Goal: Communication & Community: Answer question/provide support

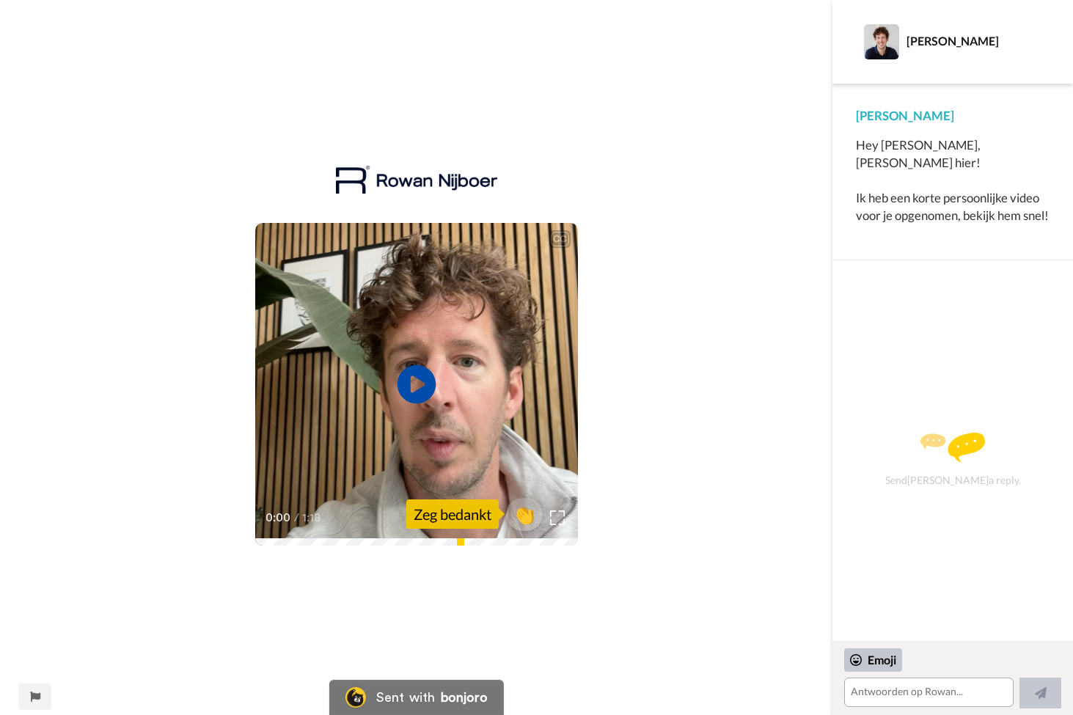
click at [417, 388] on icon "Play/Pause" at bounding box center [416, 385] width 39 height 70
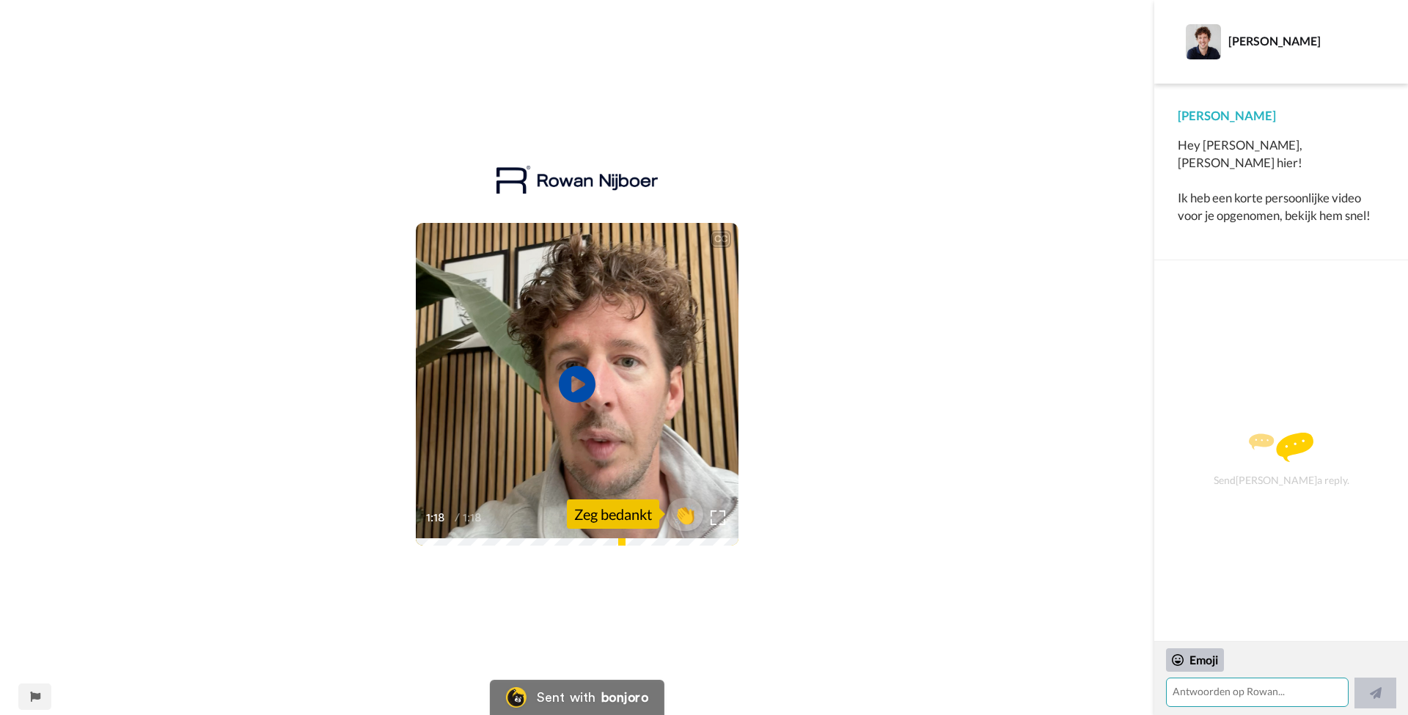
click at [1072, 696] on textarea at bounding box center [1257, 692] width 183 height 29
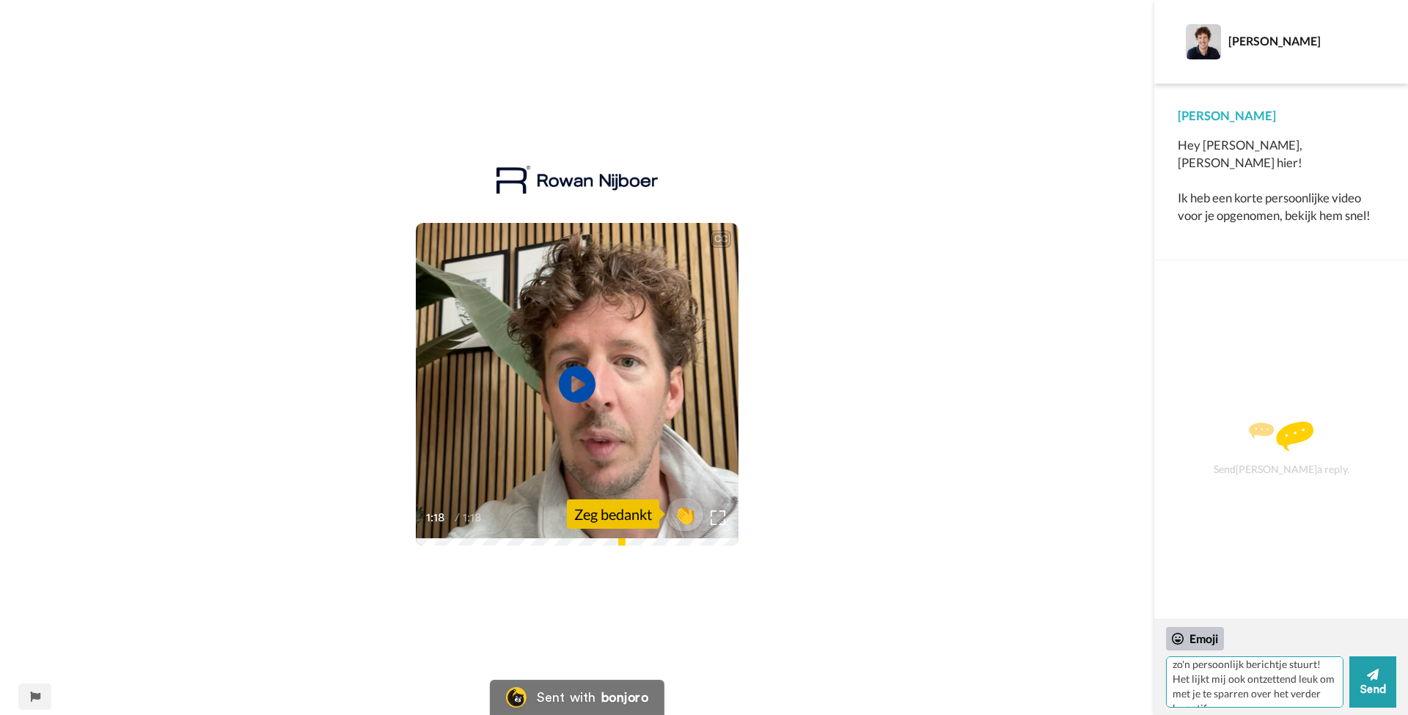
scroll to position [35, 0]
click at [1072, 696] on textarea "[PERSON_NAME], wat leuk dat je zo'n persoonlijk berichtje stuurt! Het lijkt mij…" at bounding box center [1254, 681] width 177 height 51
drag, startPoint x: 1258, startPoint y: 686, endPoint x: 1269, endPoint y: 711, distance: 27.9
click at [1072, 711] on div "[PERSON_NAME], wat leuk dat je zo'n persoonlijk berichtje stuurt! Het lijkt mij…" at bounding box center [1281, 667] width 254 height 95
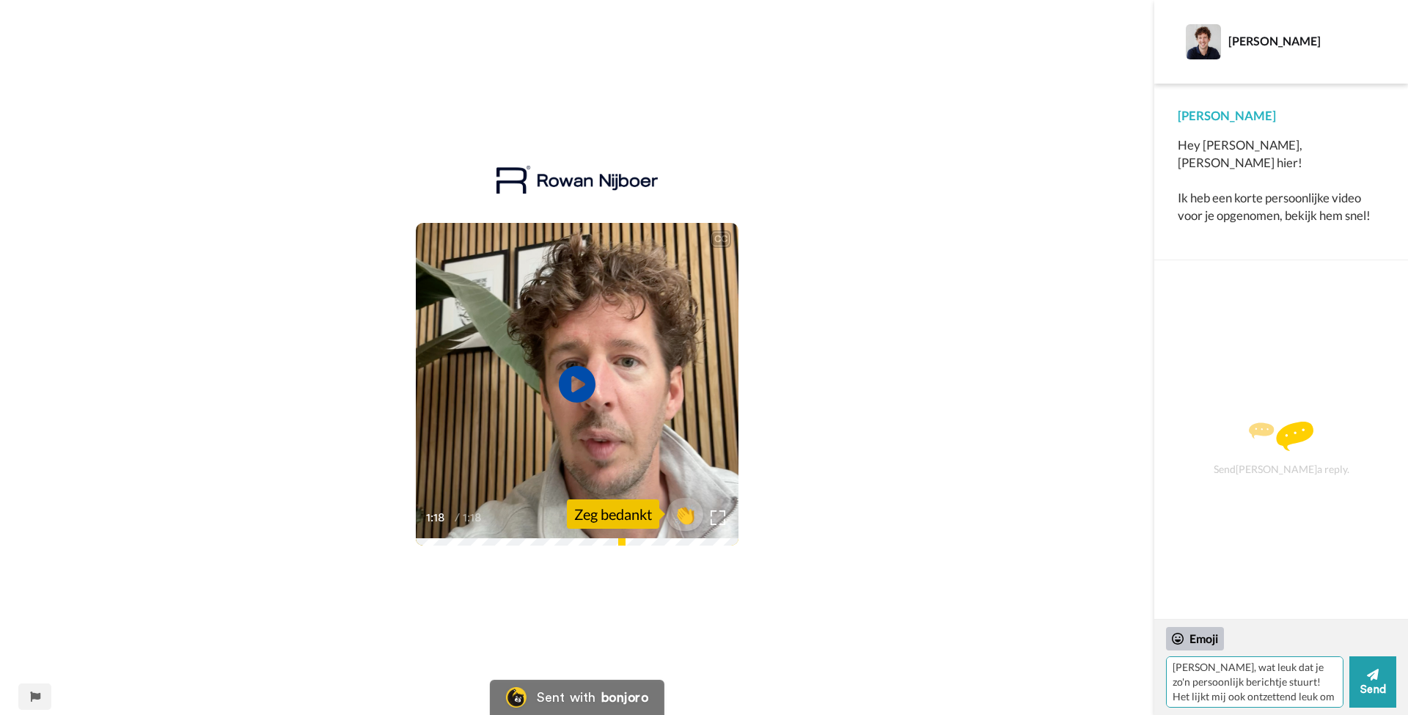
scroll to position [0, 0]
click at [1072, 686] on textarea "[PERSON_NAME], wat leuk dat je zo'n persoonlijk berichtje stuurt! Het lijkt mij…" at bounding box center [1254, 681] width 177 height 51
click at [1072, 692] on textarea "[PERSON_NAME], wat leuk dat je zo'n persoonlijk berichtje stuurt! Het lijkt mij…" at bounding box center [1254, 681] width 177 height 51
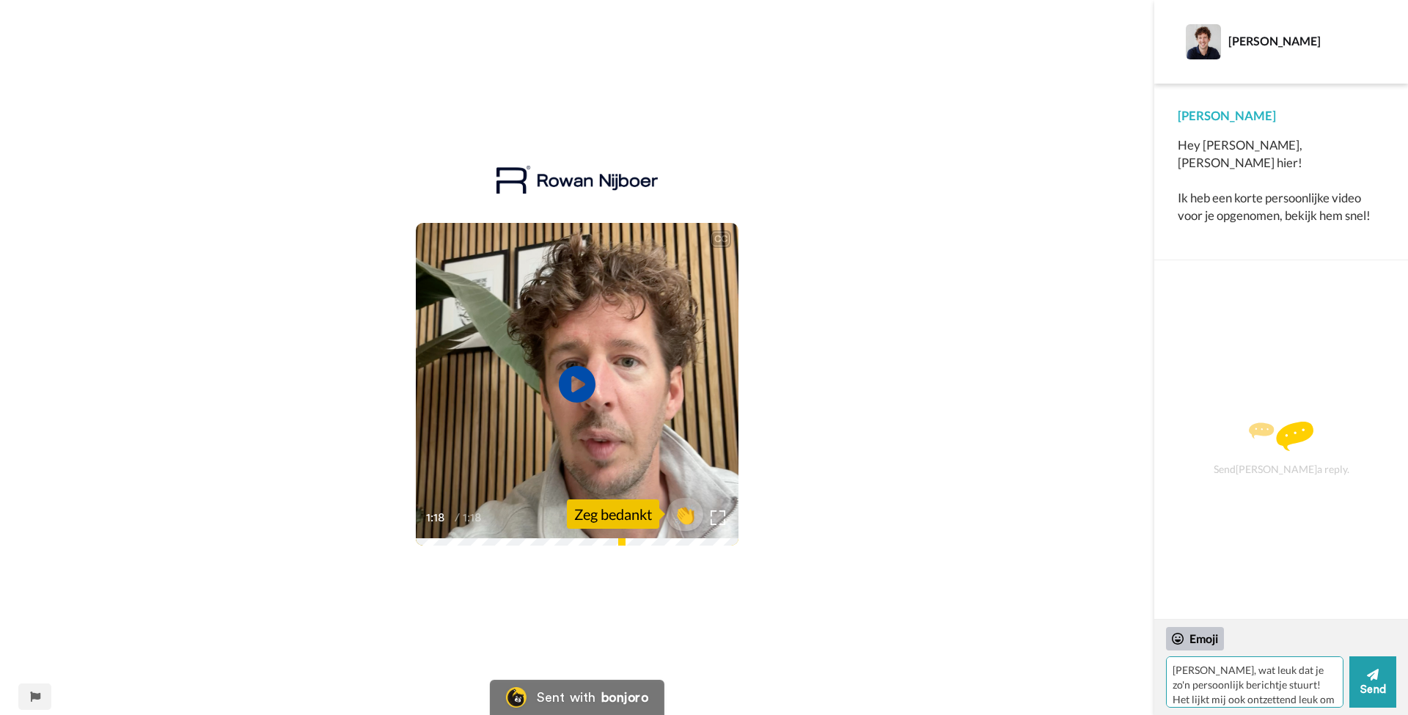
click at [1072, 667] on textarea "[PERSON_NAME], wat leuk dat je zo'n persoonlijk berichtje stuurt! Het lijkt mij…" at bounding box center [1254, 681] width 177 height 51
click at [1072, 668] on textarea "[PERSON_NAME], wat leuk dat je zo'n persoonlijk berichtje stuurt! Het lijkt mij…" at bounding box center [1254, 681] width 177 height 51
click at [1072, 675] on textarea "[PERSON_NAME], wat leuk dat je zo'n persoonlijk berichtje stuurt! Het lijkt mij…" at bounding box center [1254, 681] width 177 height 51
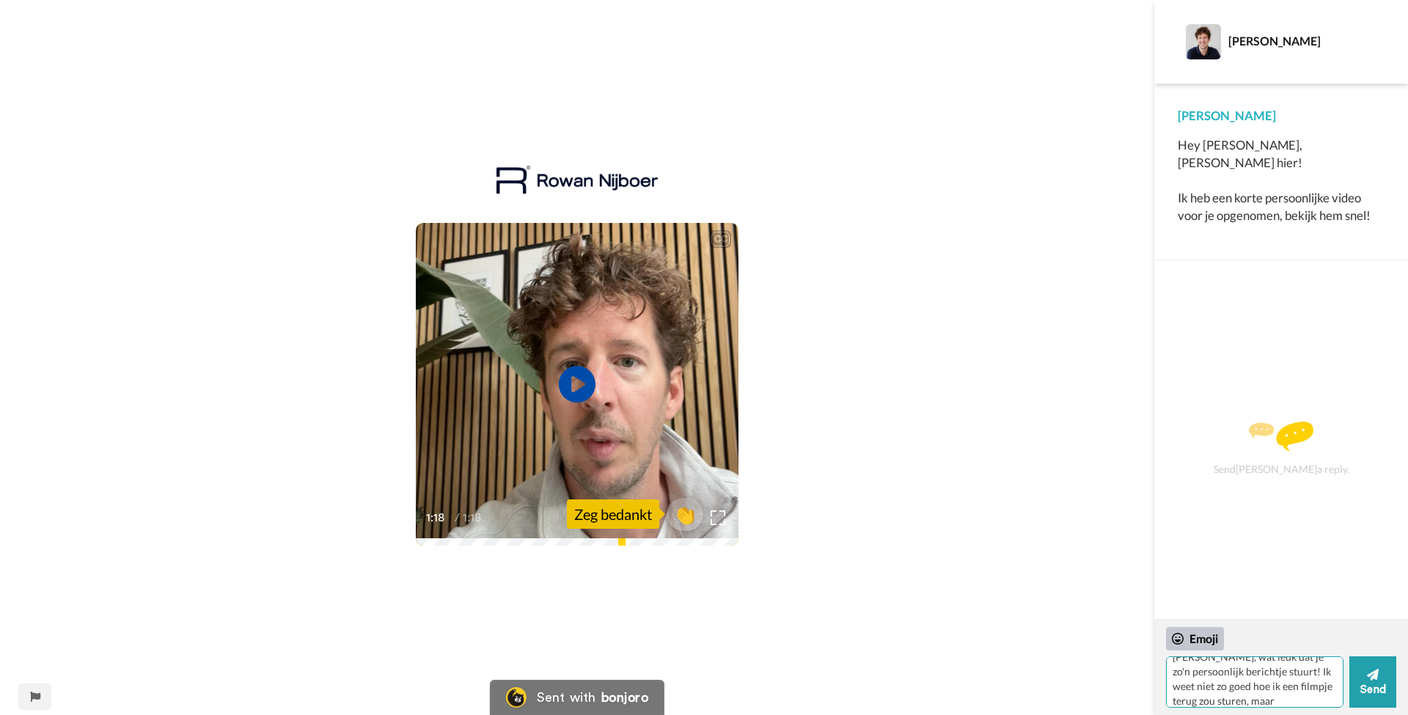
click at [1072, 687] on textarea "[PERSON_NAME], wat leuk dat je zo'n persoonlijk berichtje stuurt! Ik weet niet …" at bounding box center [1254, 681] width 177 height 51
type textarea "[PERSON_NAME], wat leuk dat je zo'n persoonlijk berichtje stuurt! Ik weet niet …"
click at [1072, 640] on div "Emoji" at bounding box center [1195, 638] width 58 height 23
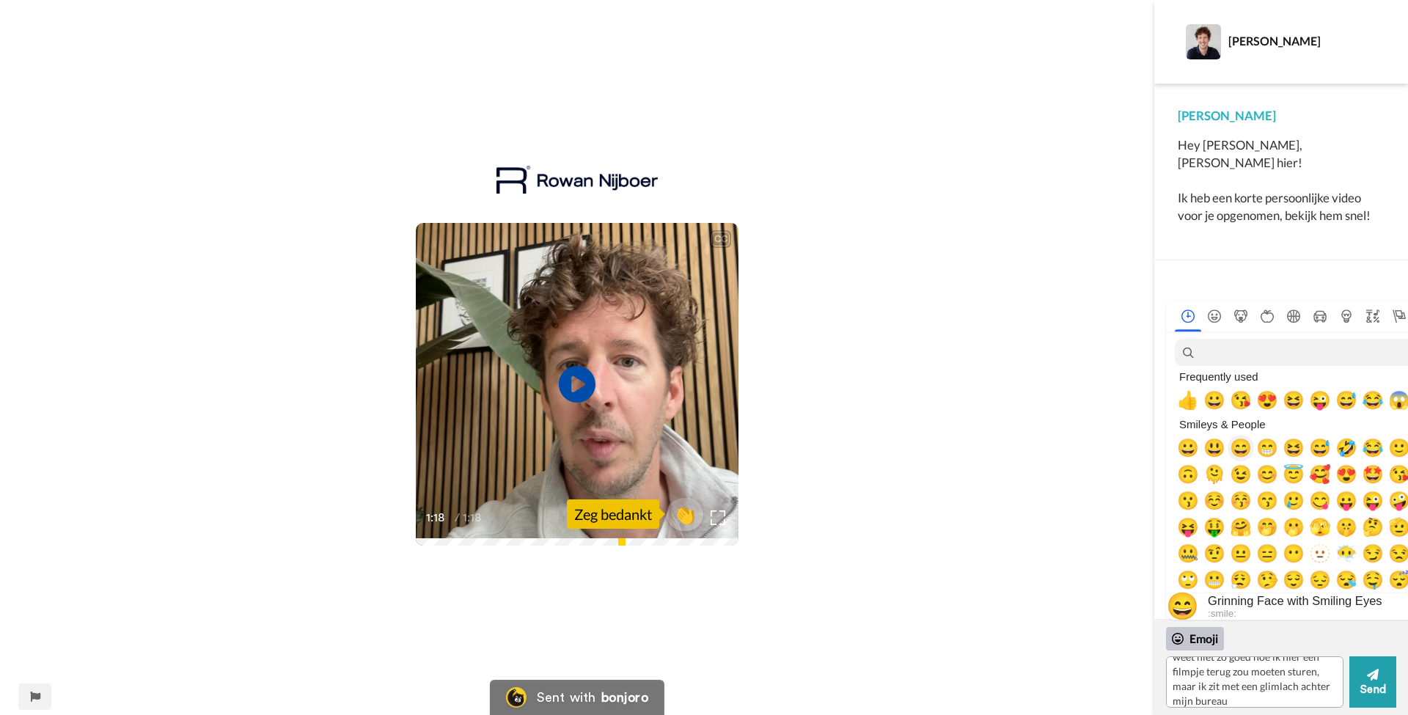
click at [1072, 455] on span "😄" at bounding box center [1241, 448] width 22 height 21
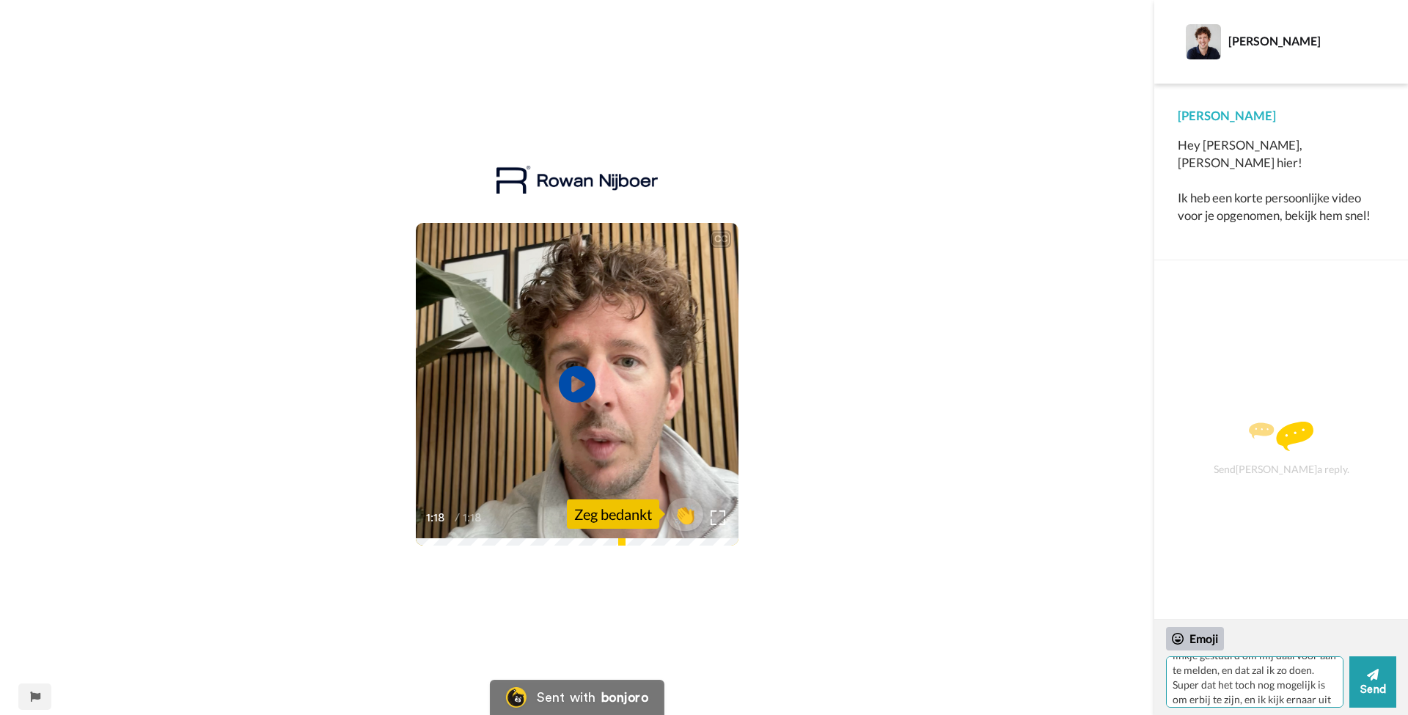
scroll to position [241, 0]
click at [1072, 691] on button "Send" at bounding box center [1373, 681] width 47 height 51
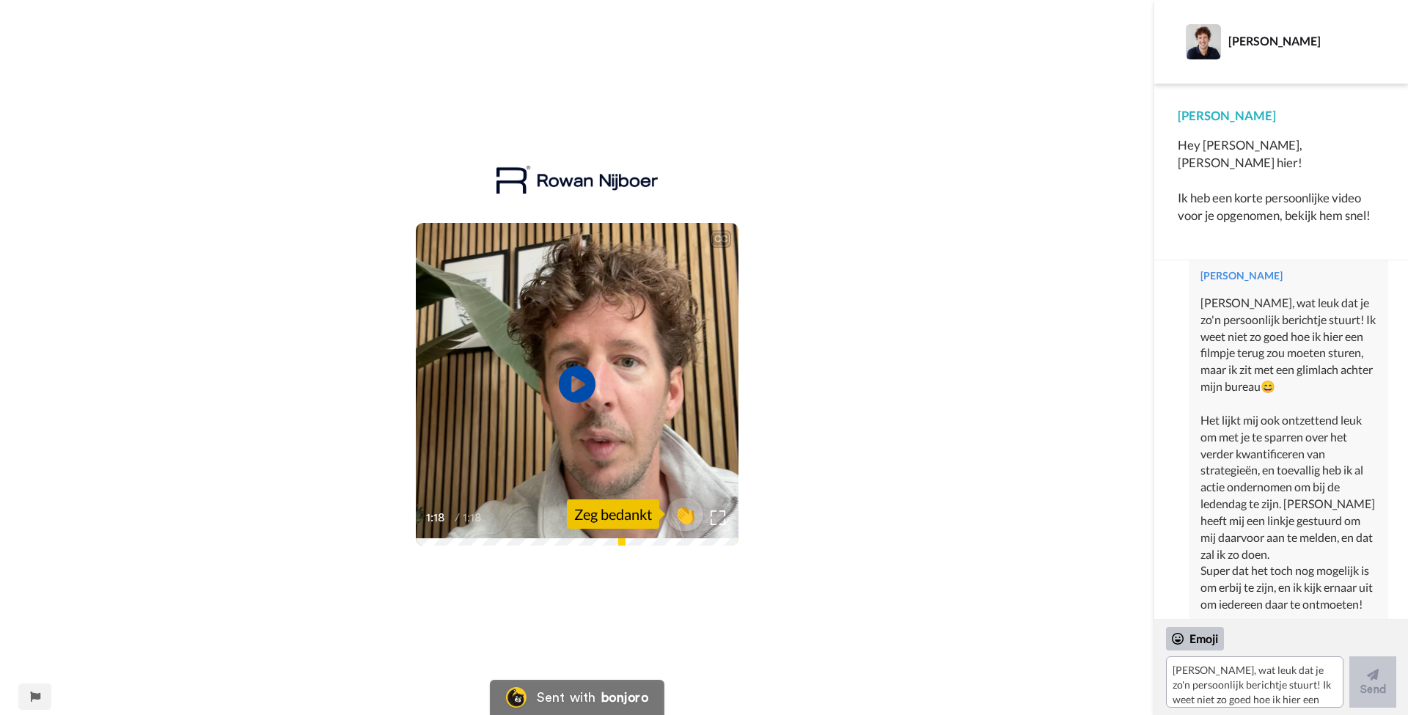
scroll to position [43, 0]
click at [582, 384] on icon "Play/Pause" at bounding box center [577, 385] width 39 height 70
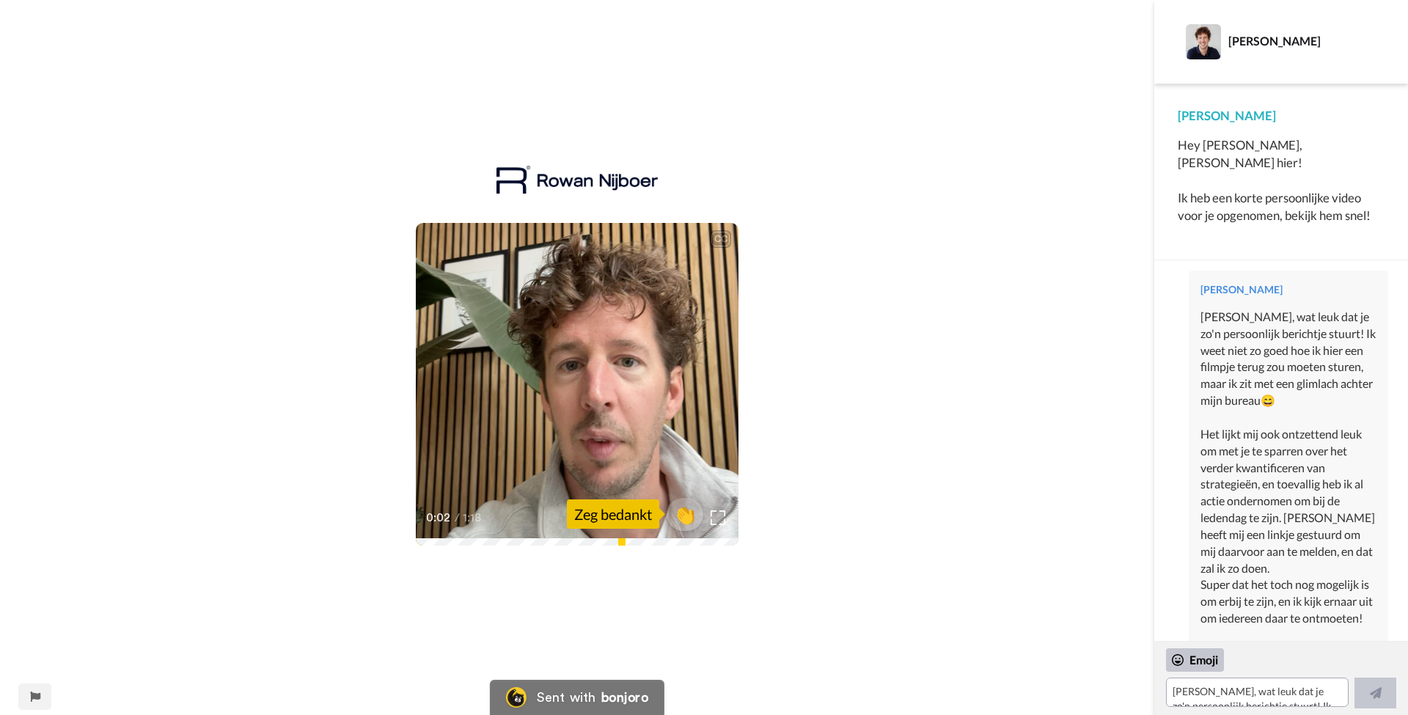
click at [605, 396] on video at bounding box center [577, 384] width 323 height 323
click at [573, 370] on icon at bounding box center [577, 384] width 39 height 39
click at [568, 415] on icon "Play/Pause" at bounding box center [577, 385] width 39 height 70
click at [1072, 600] on div "[PERSON_NAME], wat leuk dat je zo'n persoonlijk berichtje stuurt! Ik weet niet …" at bounding box center [1289, 468] width 176 height 318
click at [1072, 695] on textarea "[PERSON_NAME], wat leuk dat je zo'n persoonlijk berichtje stuurt! Ik weet niet …" at bounding box center [1257, 692] width 183 height 29
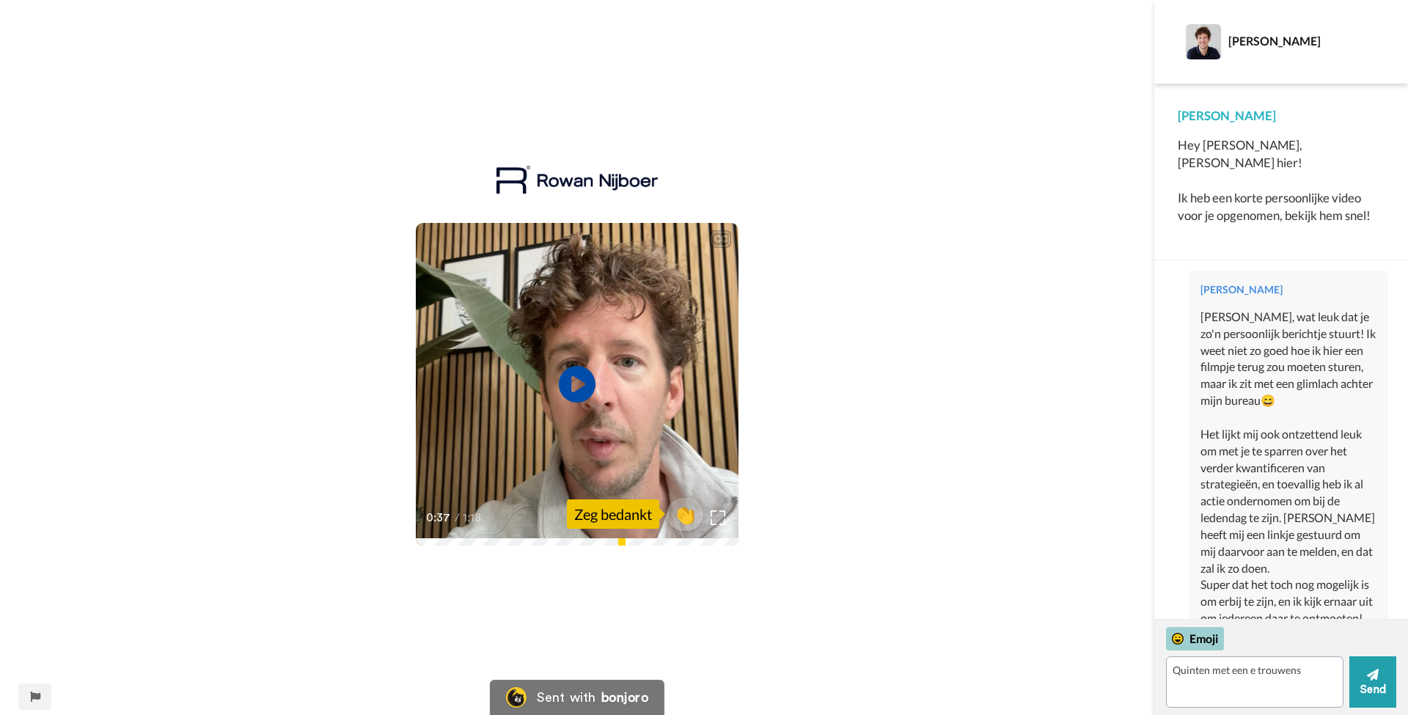
click at [1072, 639] on div "Emoji" at bounding box center [1195, 638] width 58 height 23
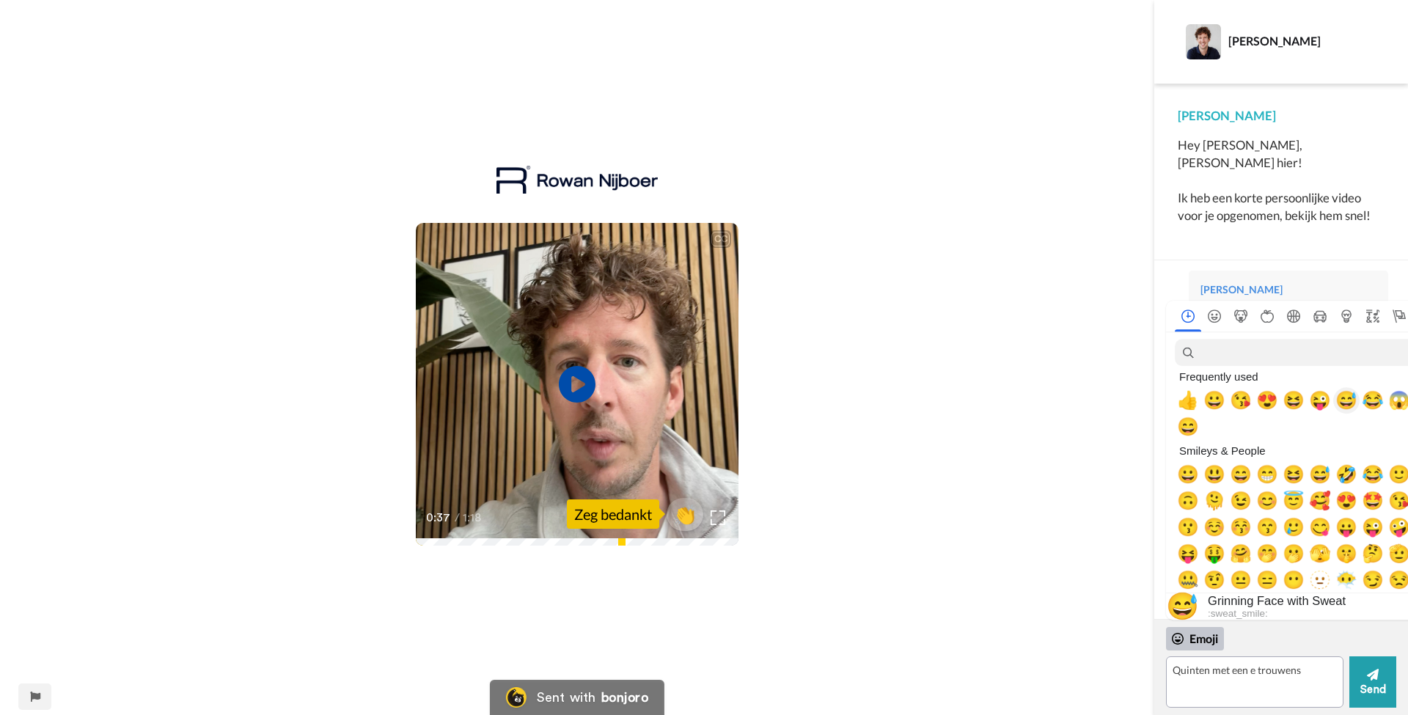
click at [1072, 397] on span "😅" at bounding box center [1347, 400] width 22 height 21
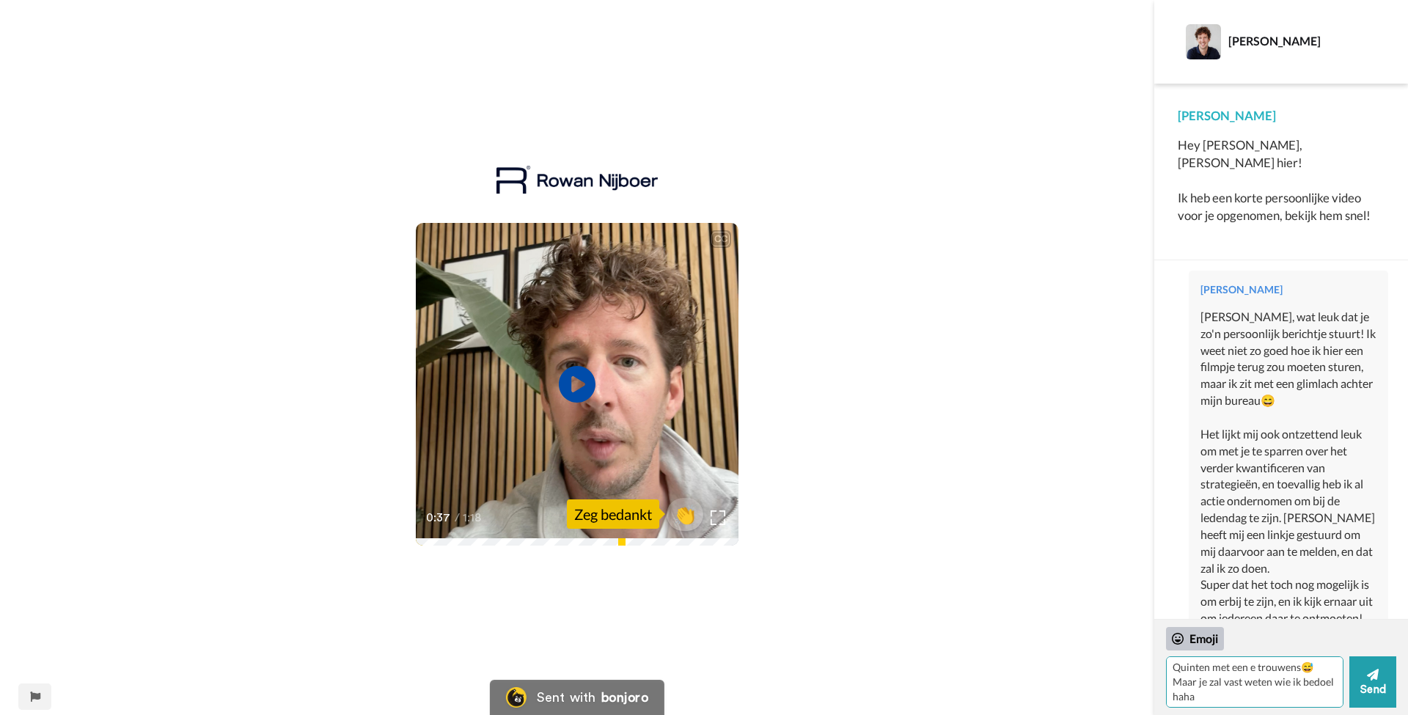
scroll to position [6, 0]
type textarea "Quinten met een e trouwens😅 Maar je zal vast weten wie ik bedoel haha"
click at [1072, 680] on button "Send" at bounding box center [1373, 681] width 47 height 51
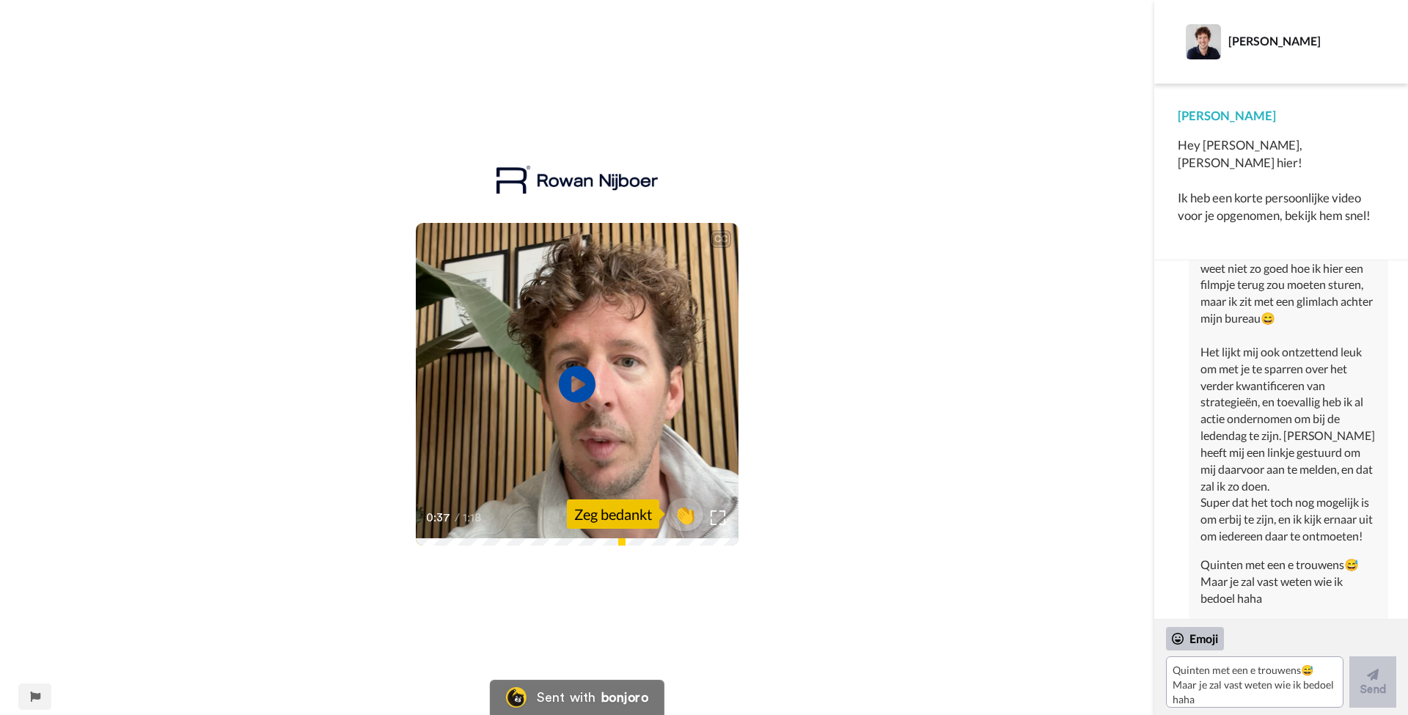
scroll to position [0, 0]
